Goal: Task Accomplishment & Management: Complete application form

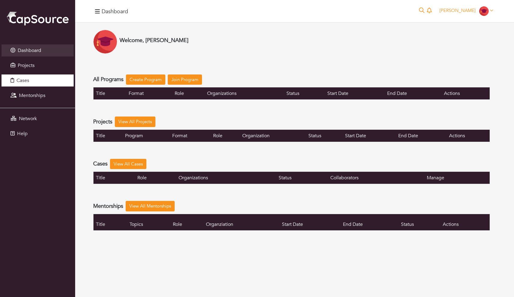
click at [32, 75] on link "Cases" at bounding box center [38, 81] width 72 height 12
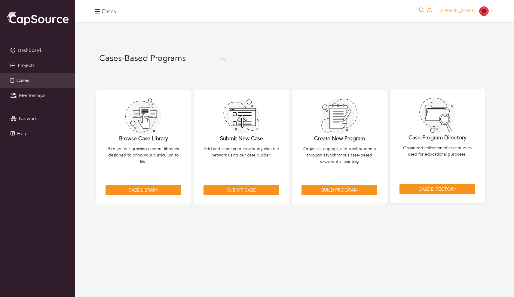
click at [413, 189] on link "Case Directory" at bounding box center [437, 189] width 76 height 11
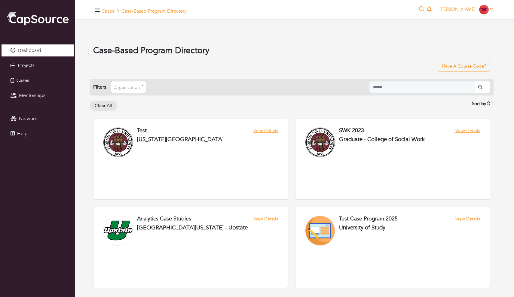
click at [54, 54] on link "Dashboard" at bounding box center [38, 50] width 72 height 12
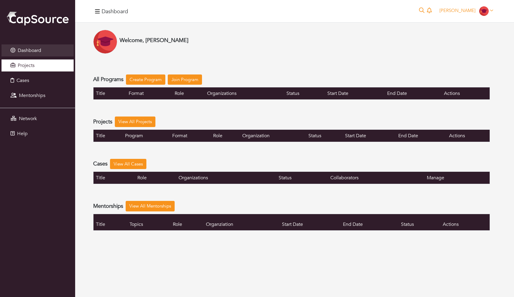
click at [59, 70] on link "Projects" at bounding box center [38, 65] width 72 height 12
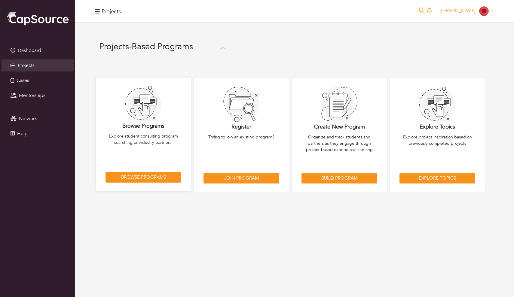
click at [168, 174] on link "Browse Programs" at bounding box center [143, 177] width 76 height 11
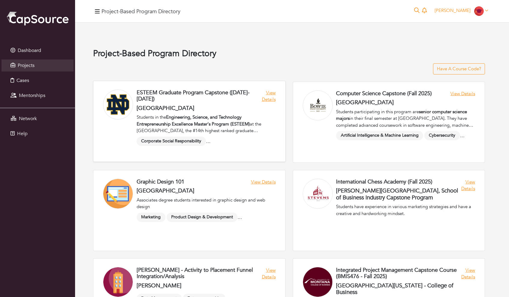
click at [213, 127] on link at bounding box center [189, 121] width 192 height 81
click at [337, 114] on link at bounding box center [389, 121] width 192 height 81
click at [329, 114] on link at bounding box center [389, 121] width 192 height 81
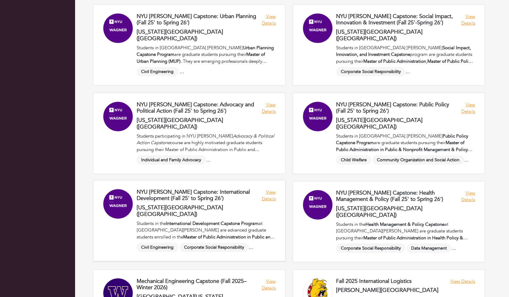
scroll to position [741, 0]
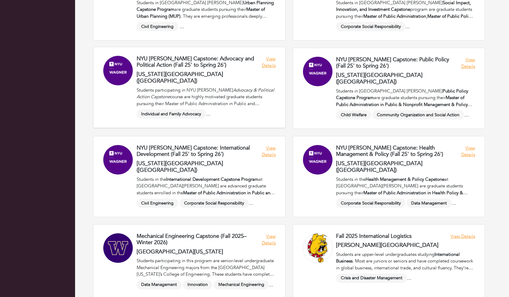
click at [175, 64] on link at bounding box center [189, 87] width 192 height 81
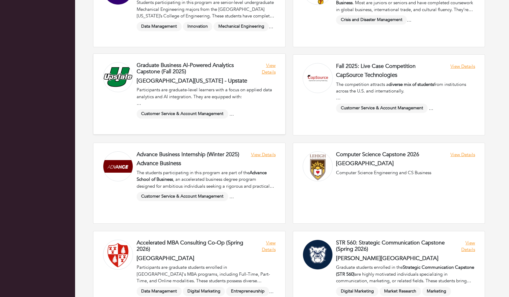
scroll to position [1001, 0]
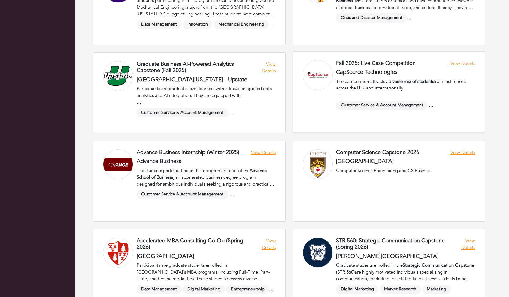
click at [326, 77] on link at bounding box center [389, 92] width 192 height 81
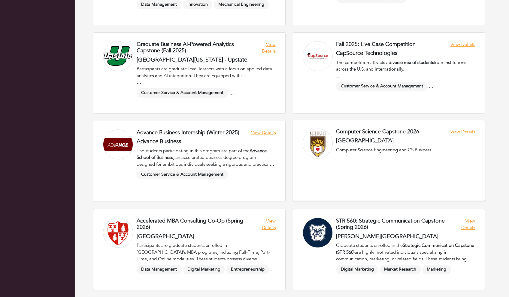
scroll to position [1021, 0]
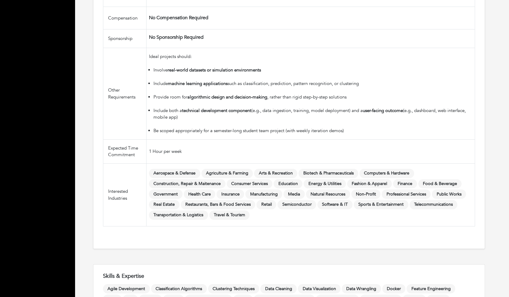
scroll to position [835, 0]
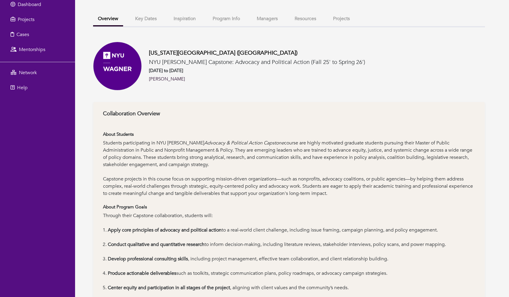
scroll to position [58, 0]
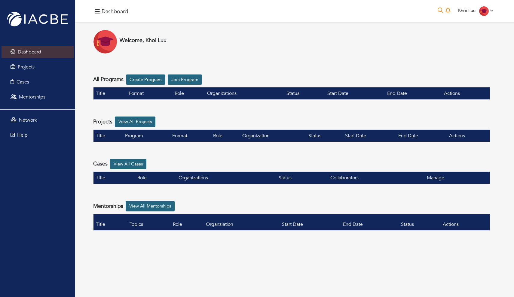
click at [184, 79] on link "Join Program" at bounding box center [185, 80] width 34 height 11
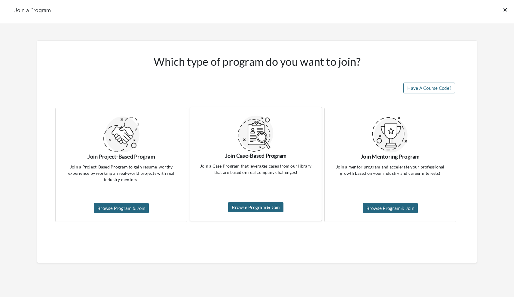
click at [247, 206] on link "Browse Program & Join" at bounding box center [255, 207] width 55 height 11
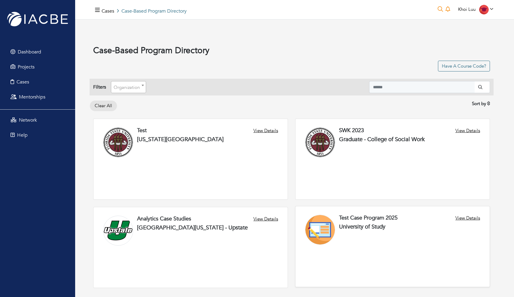
click at [353, 217] on link at bounding box center [392, 246] width 194 height 81
click at [188, 155] on link at bounding box center [190, 158] width 194 height 81
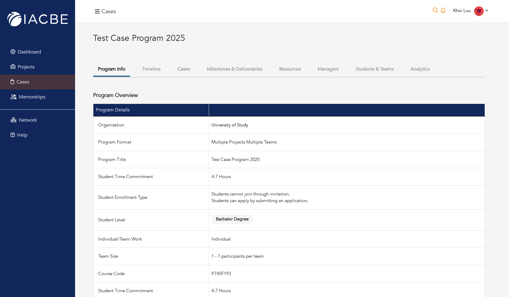
click at [157, 66] on button "Timeline" at bounding box center [151, 69] width 28 height 13
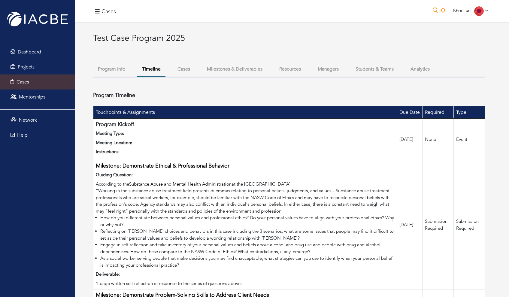
click at [187, 70] on button "Cases" at bounding box center [184, 69] width 22 height 13
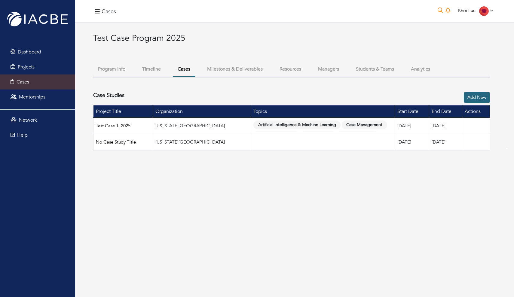
click at [142, 60] on div "Test Case Program 2025 Program Info Timeline Cases Milestones & Deliverables Re…" at bounding box center [291, 91] width 397 height 117
click at [141, 64] on button "Timeline" at bounding box center [151, 69] width 28 height 13
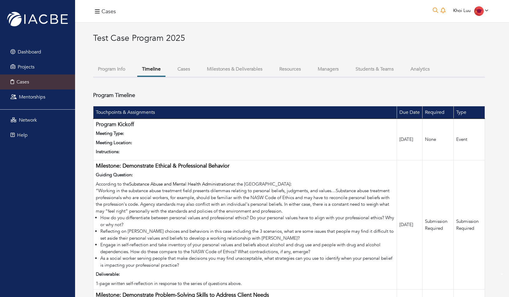
click at [114, 62] on div "Test Case Program 2025 Program Info Timeline Cases Milestones & Deliverables Re…" at bounding box center [289, 283] width 392 height 501
click at [114, 66] on button "Program Info" at bounding box center [111, 69] width 37 height 13
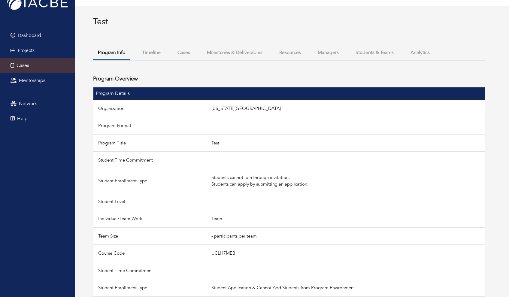
scroll to position [23, 0]
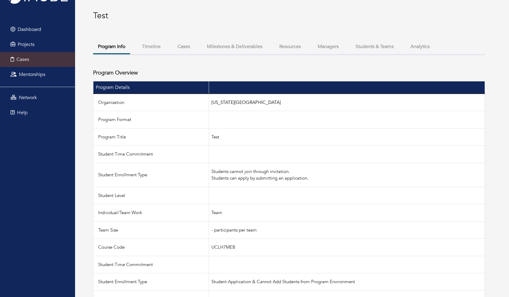
click at [154, 47] on button "Timeline" at bounding box center [151, 46] width 28 height 13
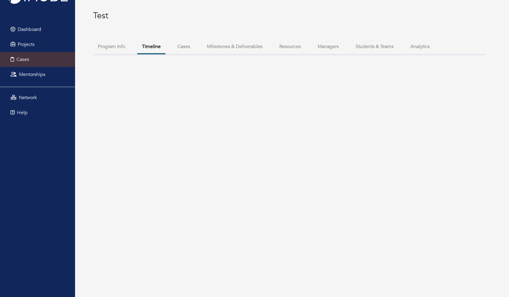
scroll to position [17, 0]
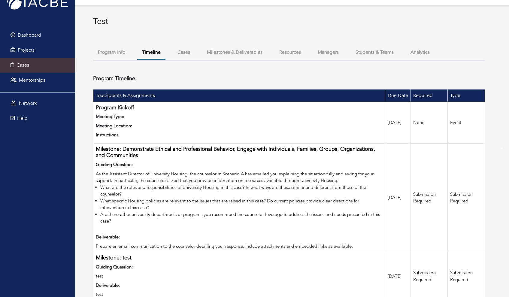
click at [194, 45] on div "Test Program Info Timeline Cases Milestones & Deliverables Resources Managers S…" at bounding box center [289, 159] width 392 height 284
click at [189, 52] on button "Cases" at bounding box center [184, 52] width 22 height 13
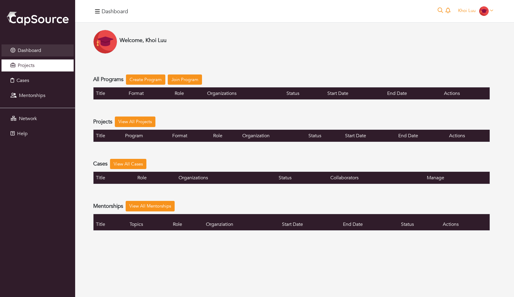
click at [41, 70] on link "Projects" at bounding box center [38, 65] width 72 height 12
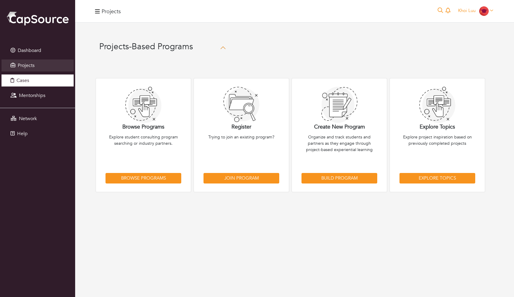
click at [54, 84] on link "Cases" at bounding box center [38, 81] width 72 height 12
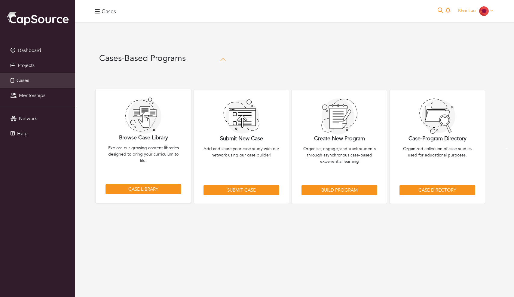
click at [154, 190] on link "Case Library" at bounding box center [143, 189] width 76 height 11
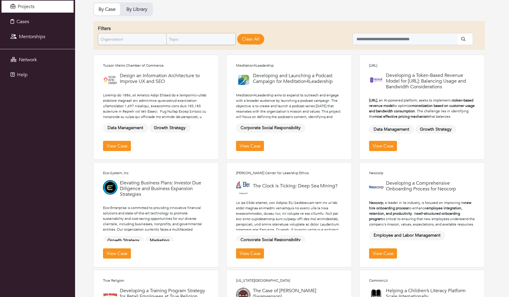
scroll to position [59, 0]
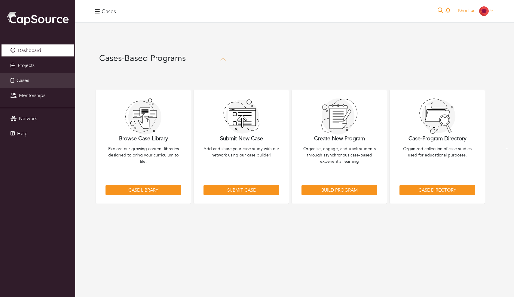
click at [49, 54] on link "Dashboard" at bounding box center [38, 50] width 72 height 12
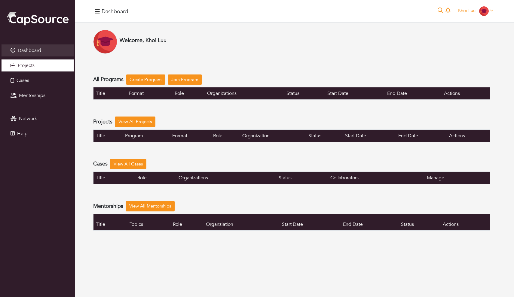
click at [50, 63] on link "Projects" at bounding box center [38, 65] width 72 height 12
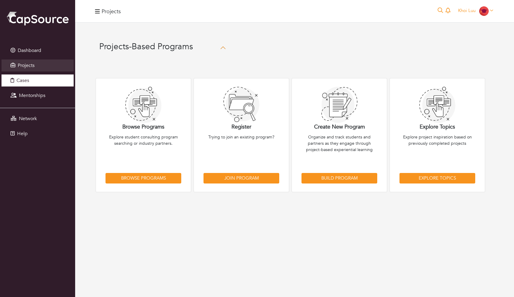
click at [46, 79] on link "Cases" at bounding box center [38, 81] width 72 height 12
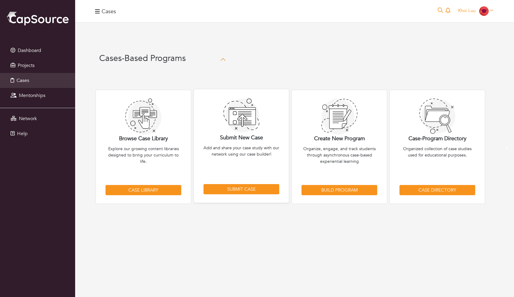
click at [238, 191] on link "Submit Case" at bounding box center [241, 189] width 76 height 11
